Goal: Task Accomplishment & Management: Manage account settings

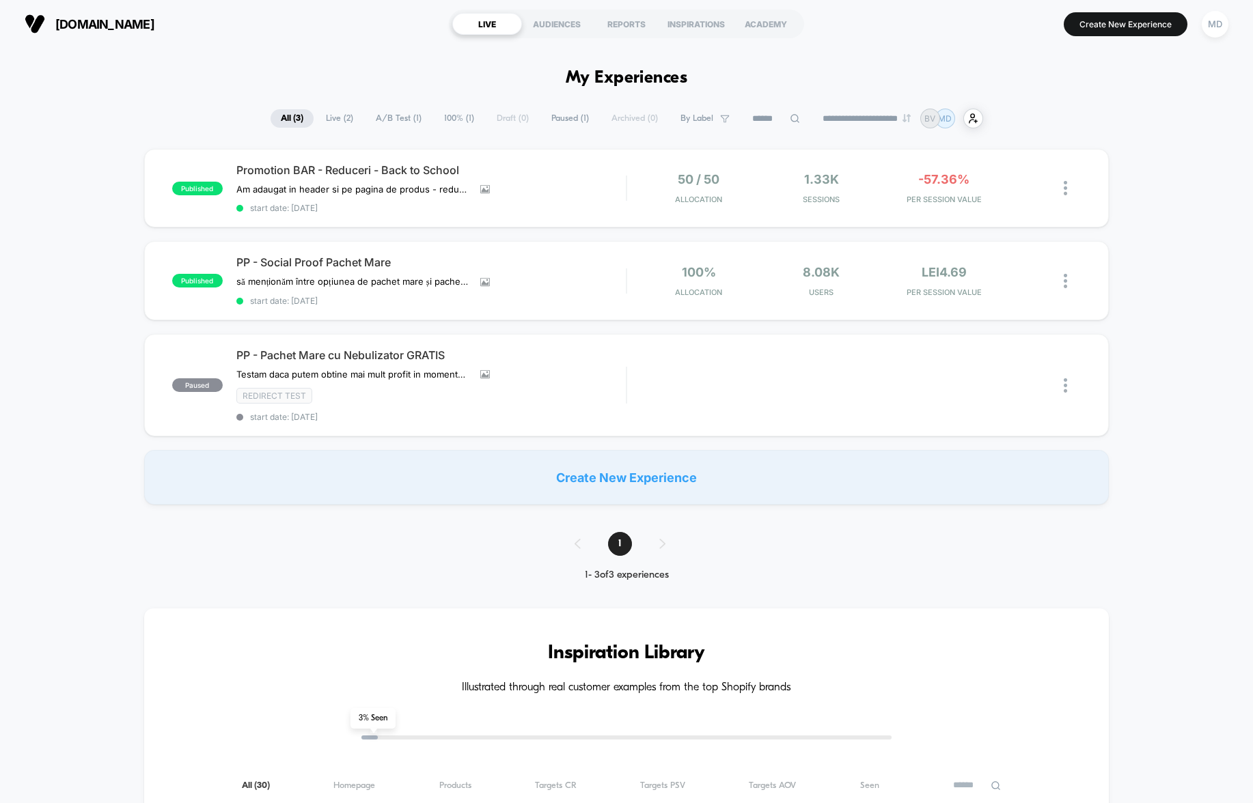
click at [1230, 16] on button "MD" at bounding box center [1214, 24] width 35 height 28
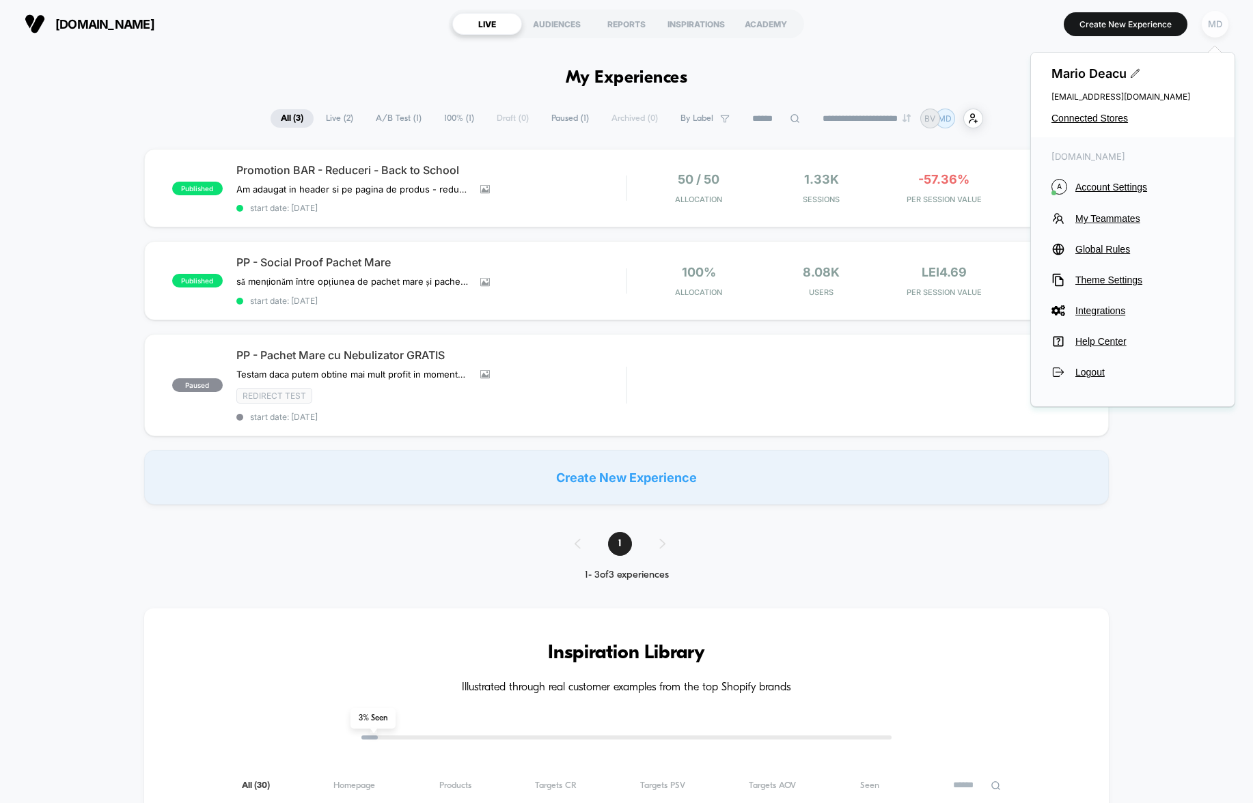
click at [1219, 16] on div "MD" at bounding box center [1214, 24] width 27 height 27
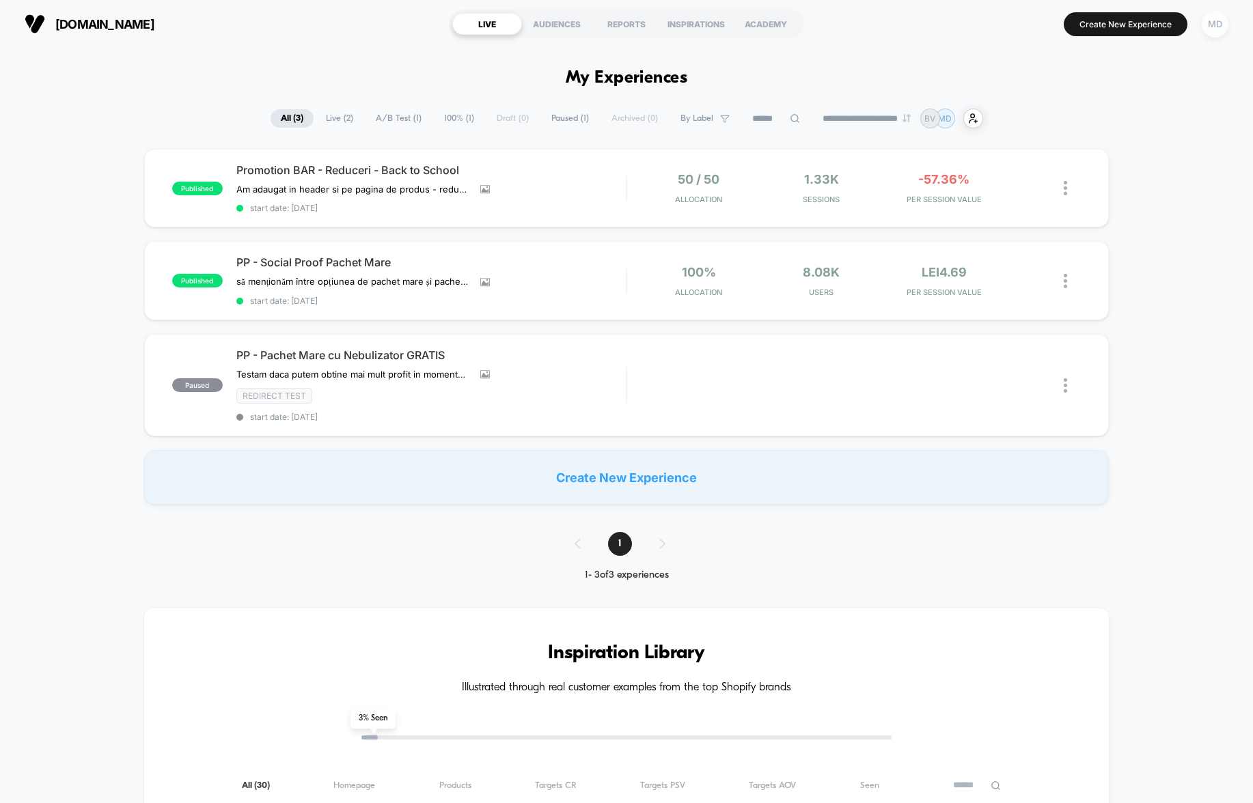
click at [1219, 16] on div "MD" at bounding box center [1214, 24] width 27 height 27
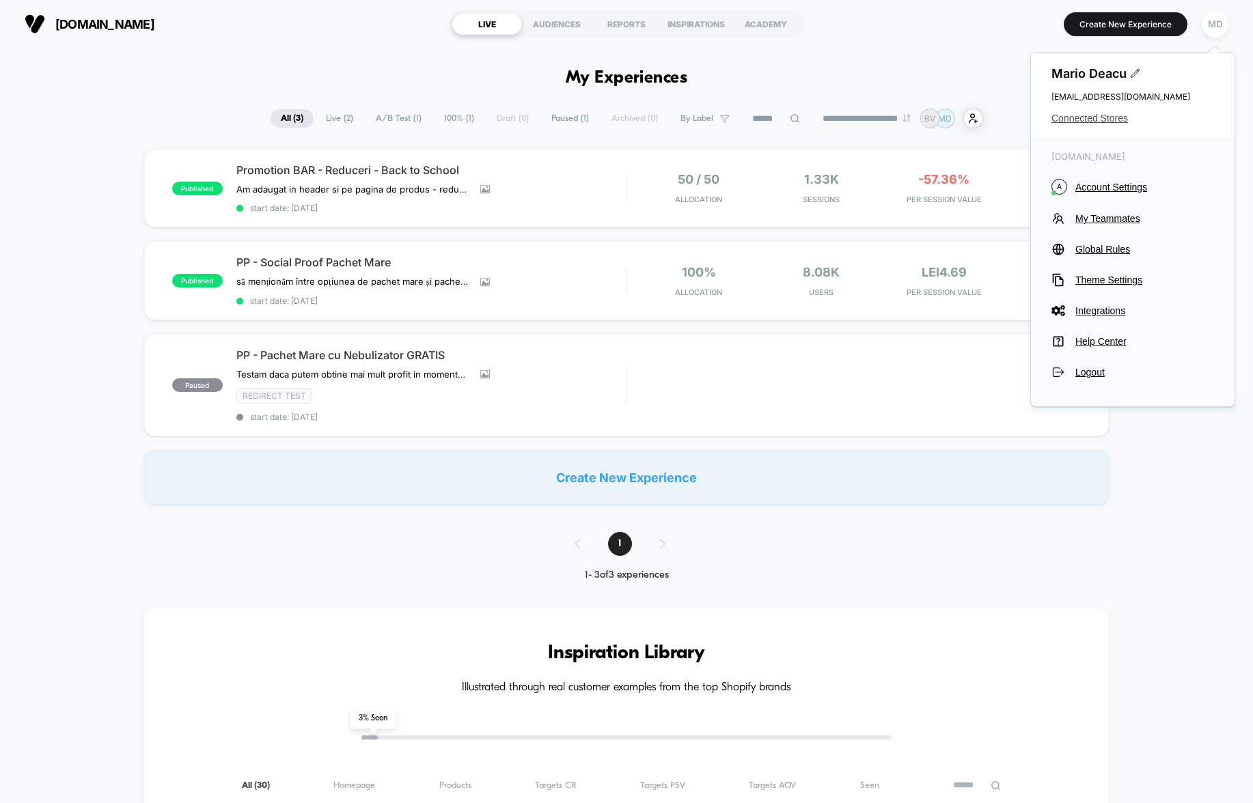
click at [1083, 114] on span "Connected Stores" at bounding box center [1132, 118] width 163 height 11
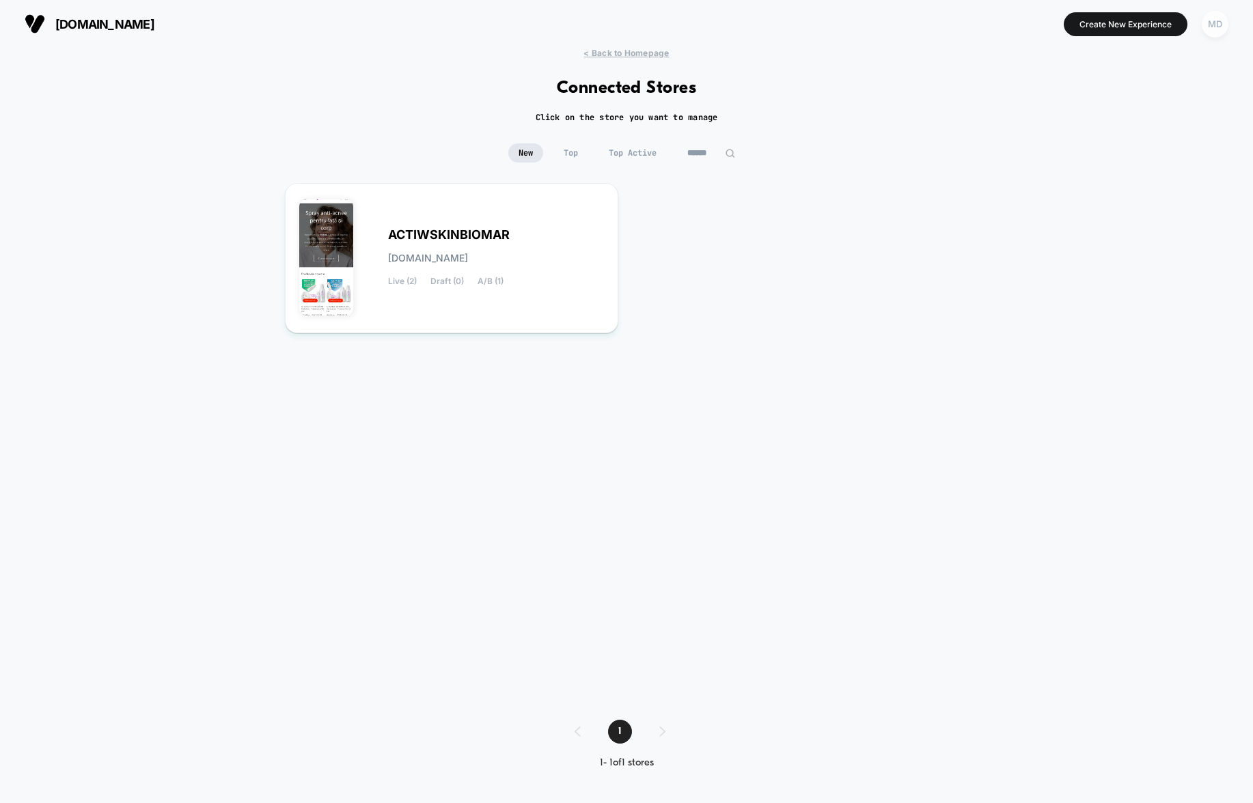
click at [1211, 27] on div "MD" at bounding box center [1214, 24] width 27 height 27
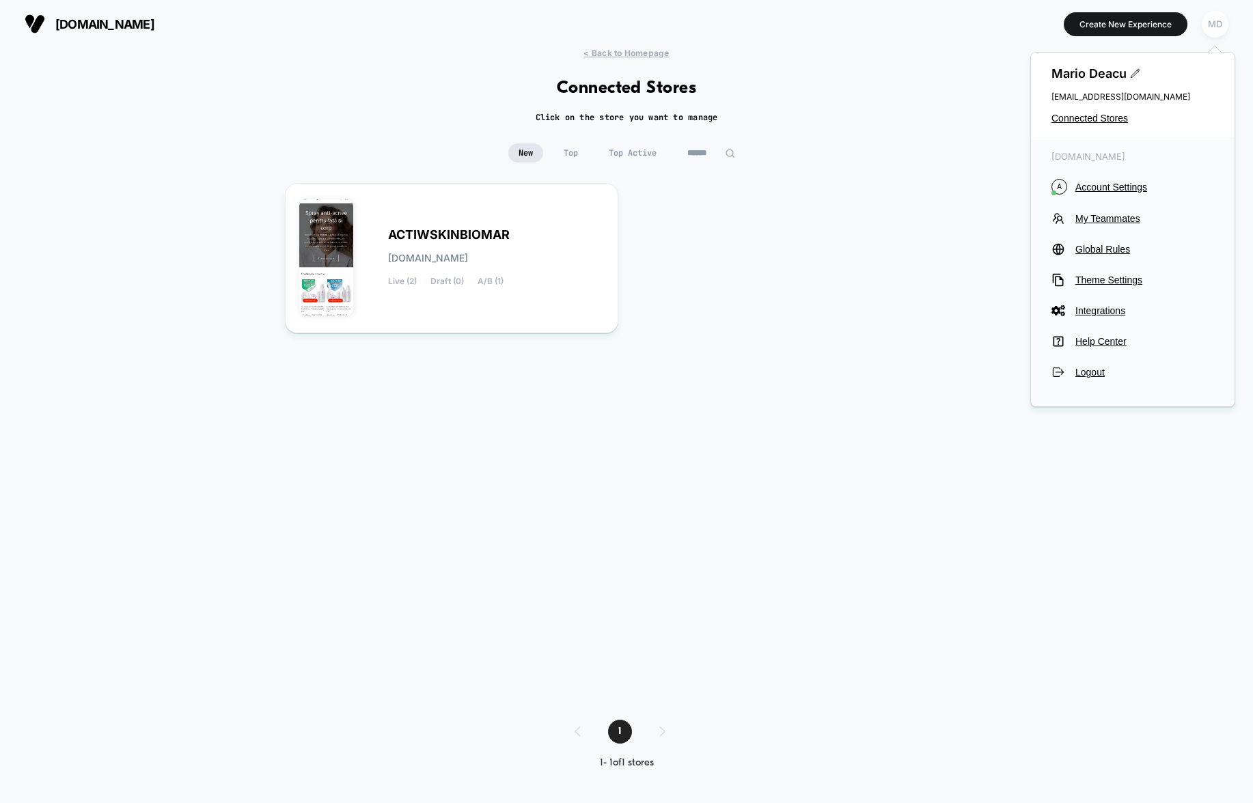
click at [1211, 27] on div "MD" at bounding box center [1214, 24] width 27 height 27
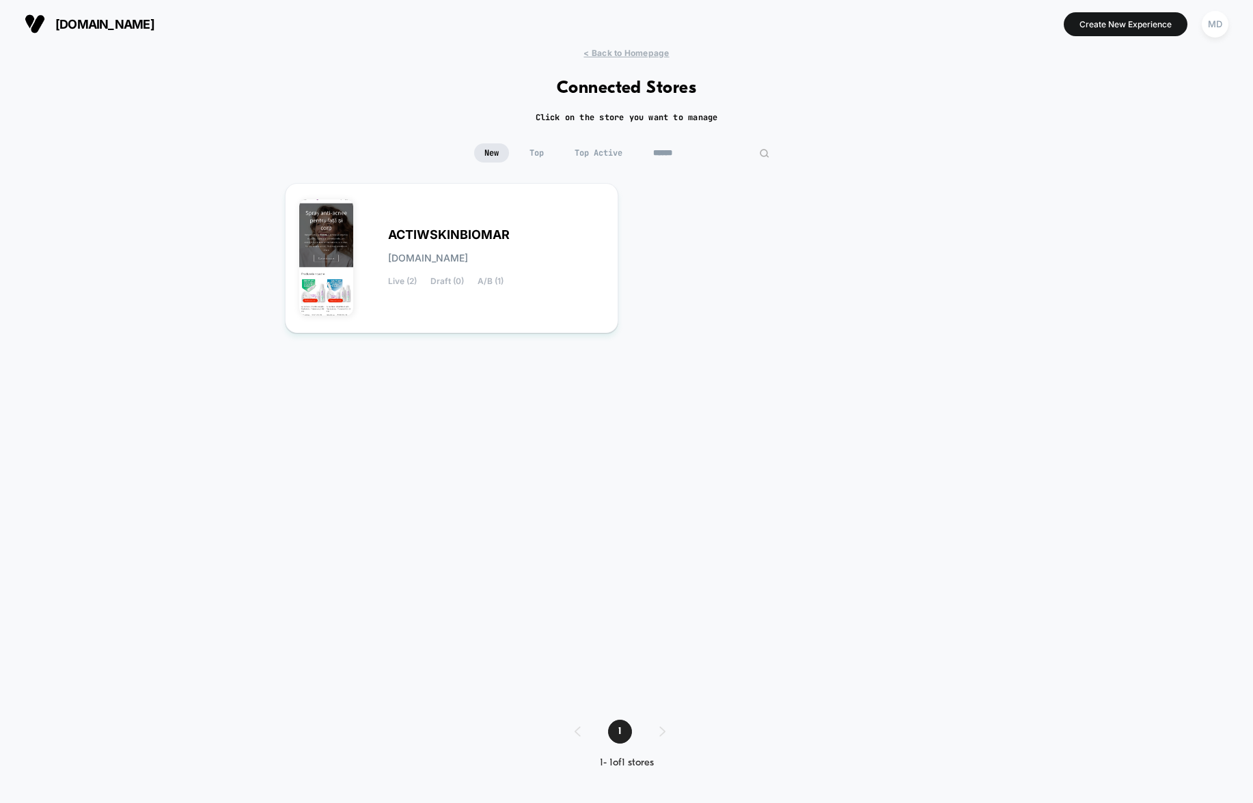
click at [737, 156] on div at bounding box center [711, 152] width 137 height 19
click at [762, 154] on div at bounding box center [711, 152] width 137 height 19
